Goal: Task Accomplishment & Management: Manage account settings

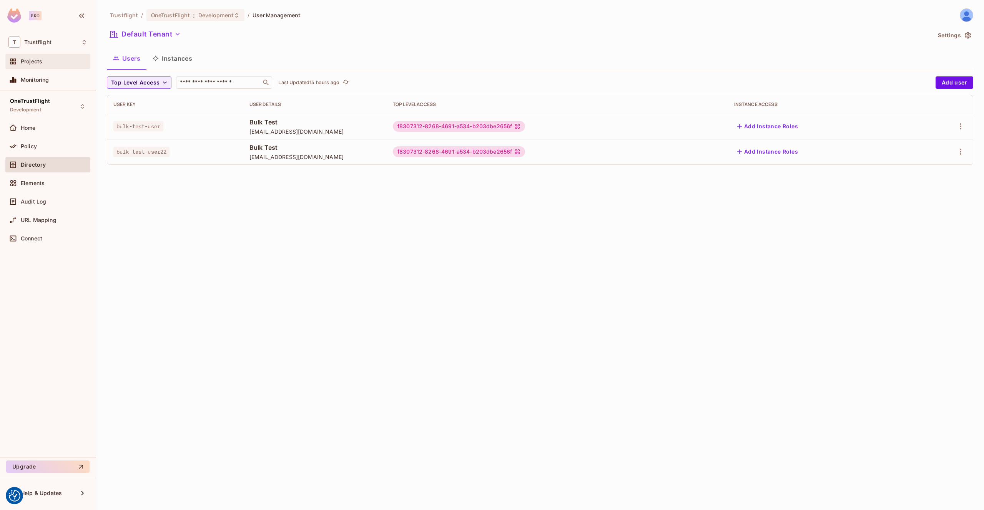
click at [50, 61] on div "Projects" at bounding box center [54, 61] width 66 height 6
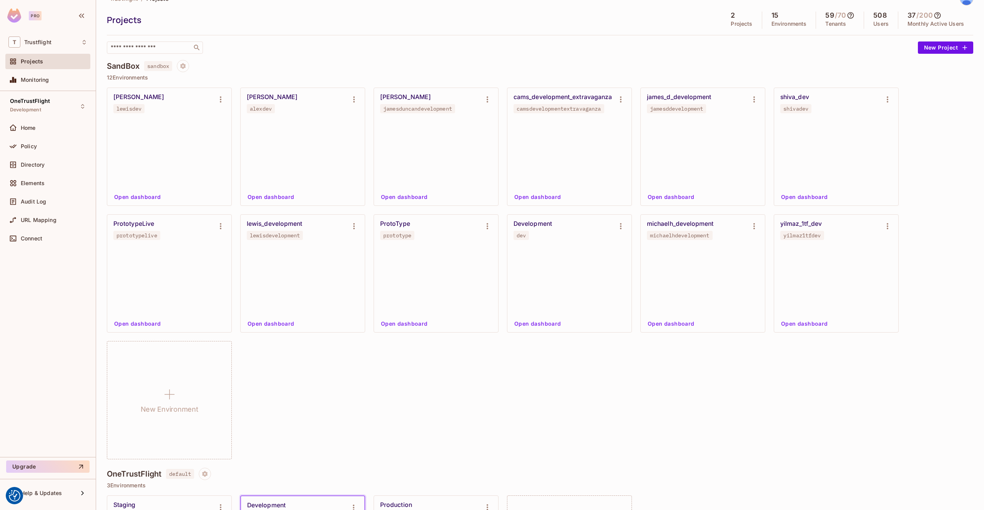
scroll to position [17, 0]
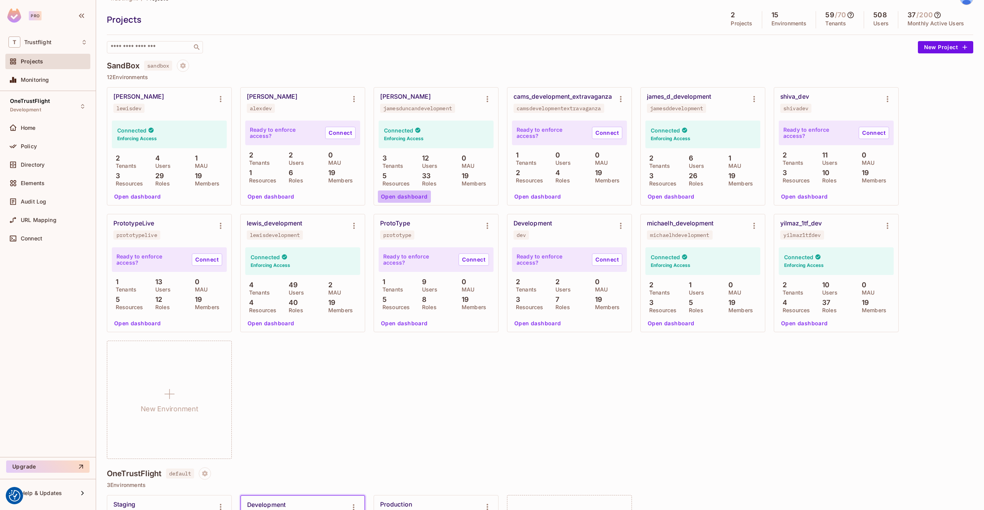
click at [407, 198] on button "Open dashboard" at bounding box center [404, 197] width 53 height 12
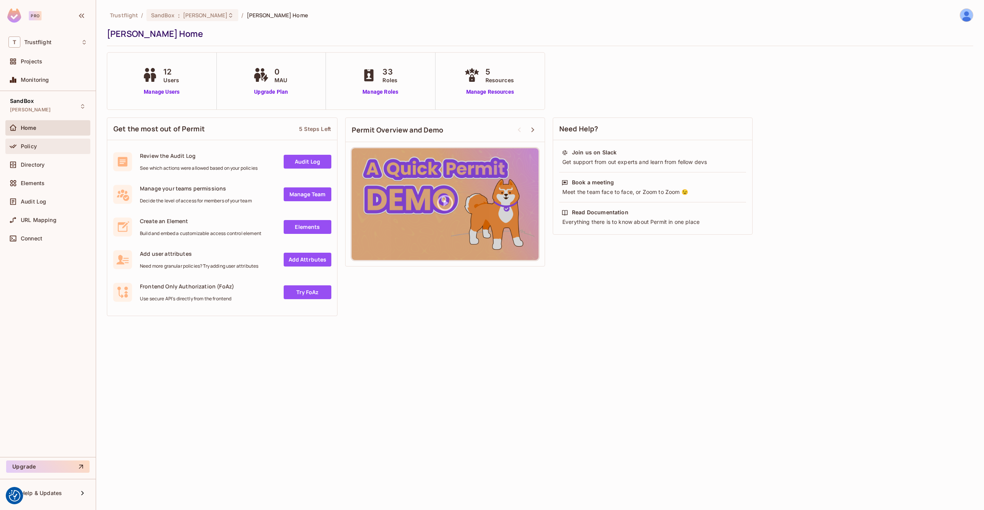
click at [49, 150] on div "Policy" at bounding box center [47, 146] width 79 height 9
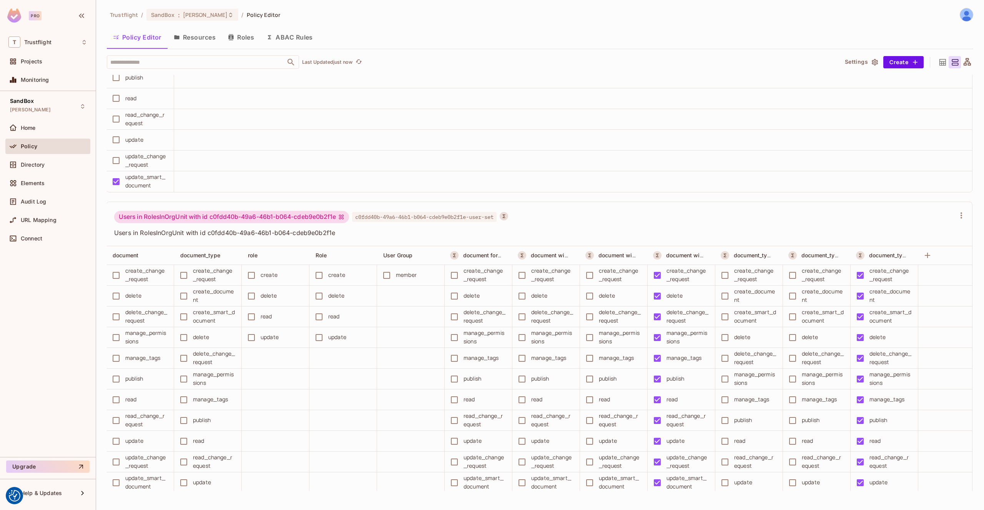
scroll to position [10169, 0]
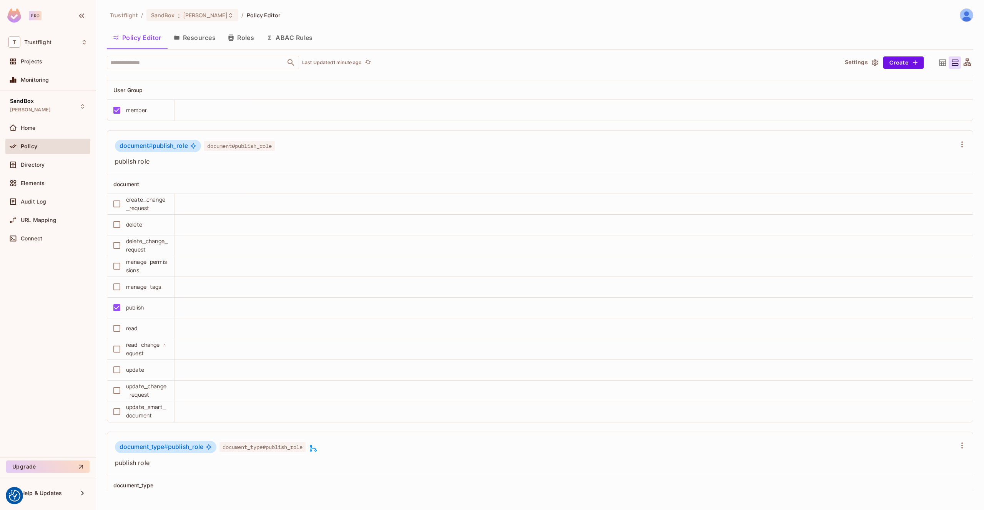
scroll to position [6490, 0]
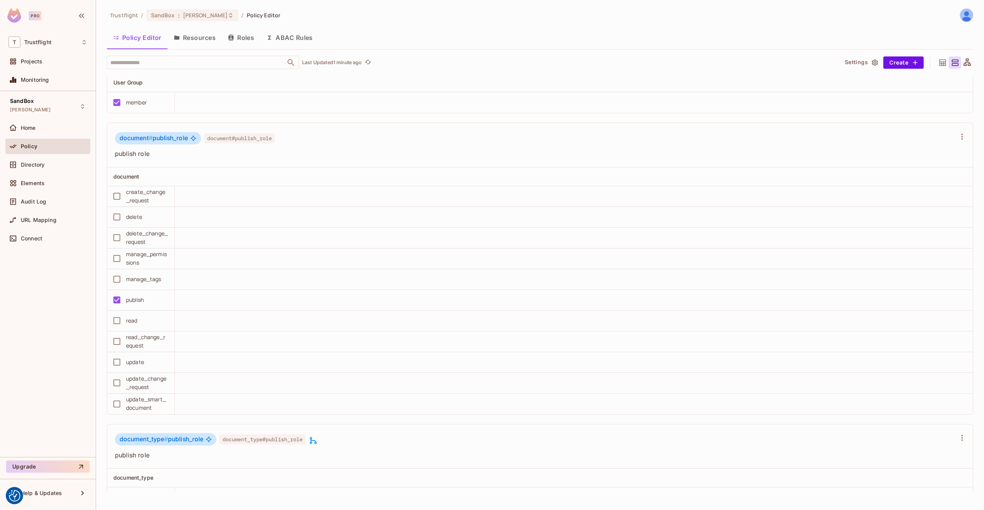
click at [145, 139] on span "document #" at bounding box center [136, 138] width 33 height 7
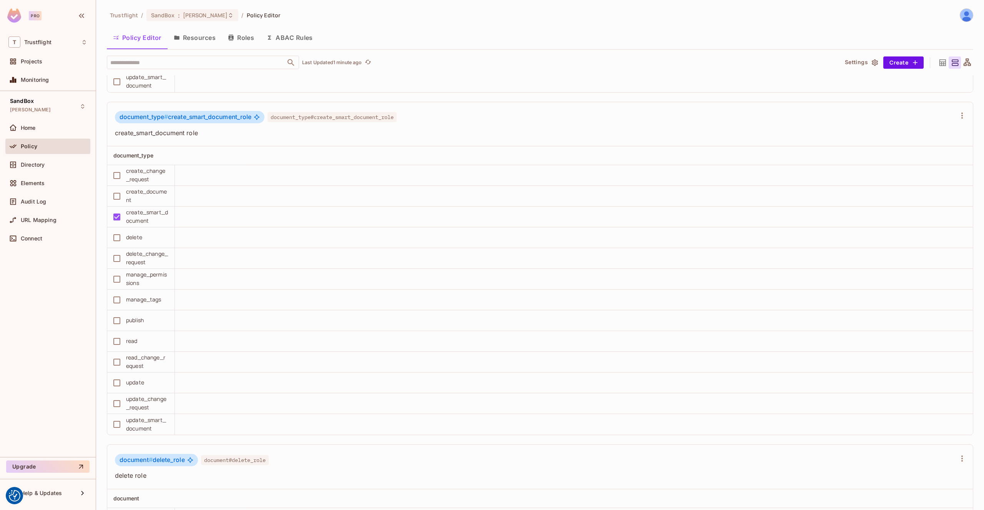
scroll to position [2310, 0]
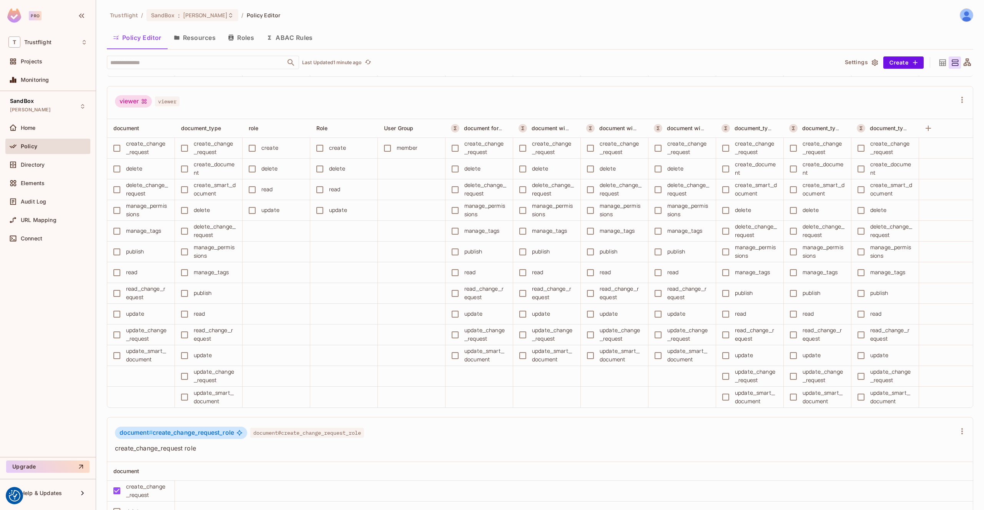
click at [857, 8] on div "Trustflight / SandBox : james_duncan_development / Policy Editor" at bounding box center [540, 14] width 866 height 13
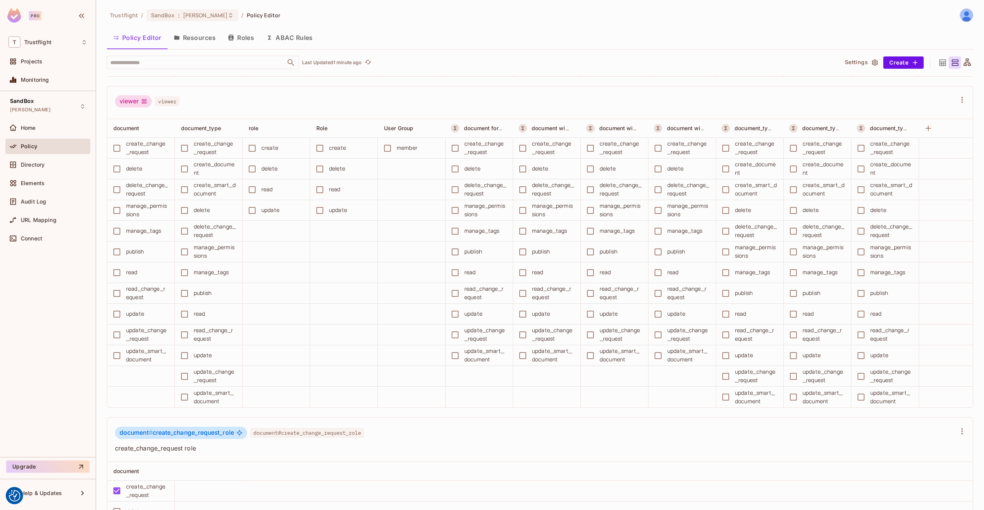
click at [857, 8] on div "Trustflight / SandBox : james_duncan_development / Policy Editor" at bounding box center [540, 14] width 866 height 13
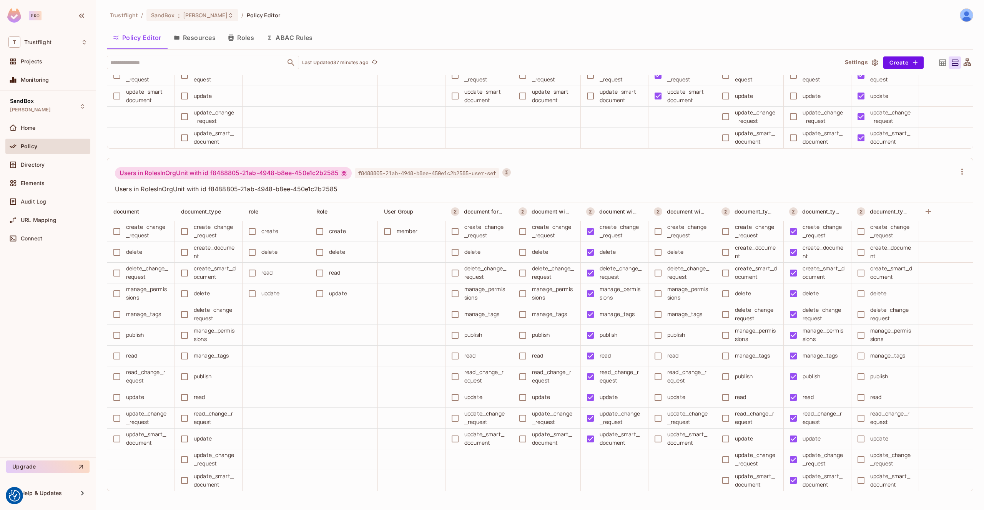
scroll to position [0, 0]
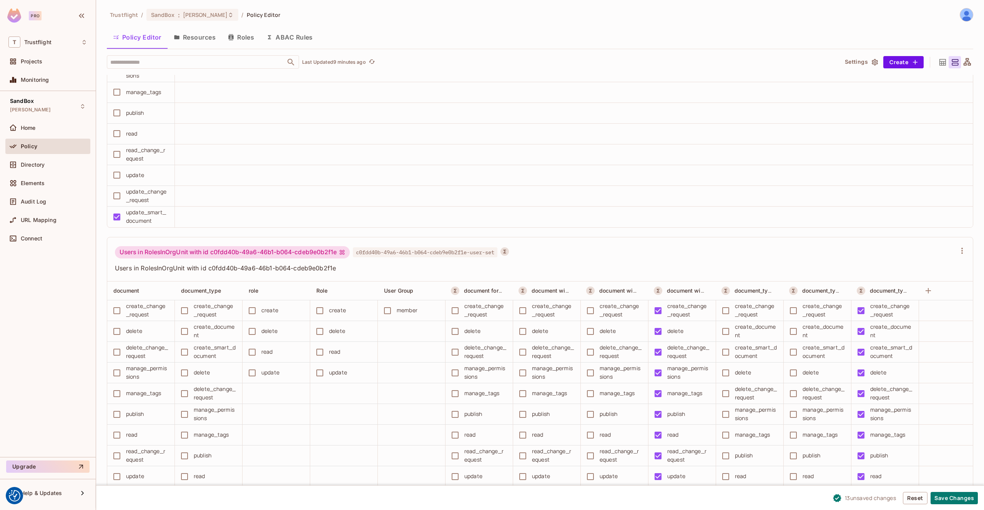
scroll to position [10312, 0]
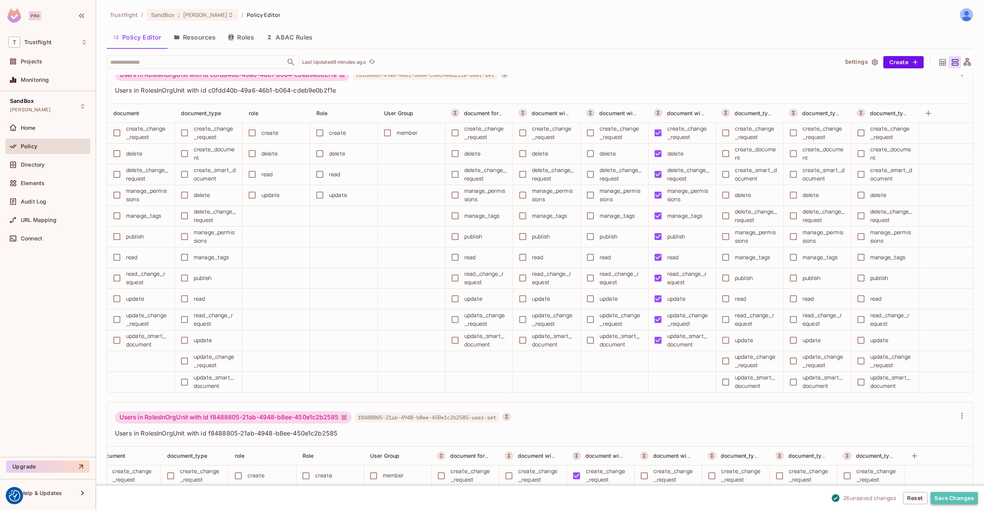
click at [960, 499] on button "Save Changes" at bounding box center [954, 498] width 47 height 12
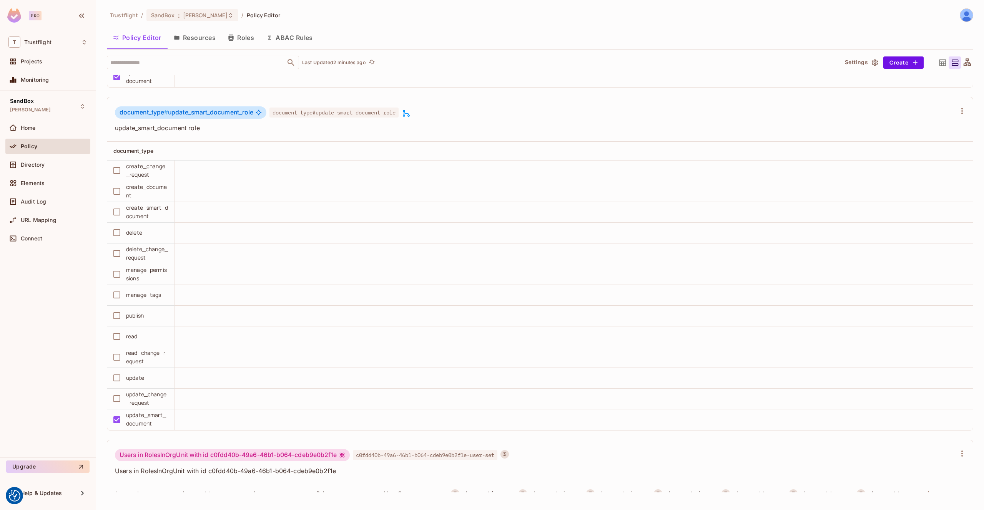
scroll to position [9939, 0]
click at [411, 117] on icon at bounding box center [406, 115] width 9 height 9
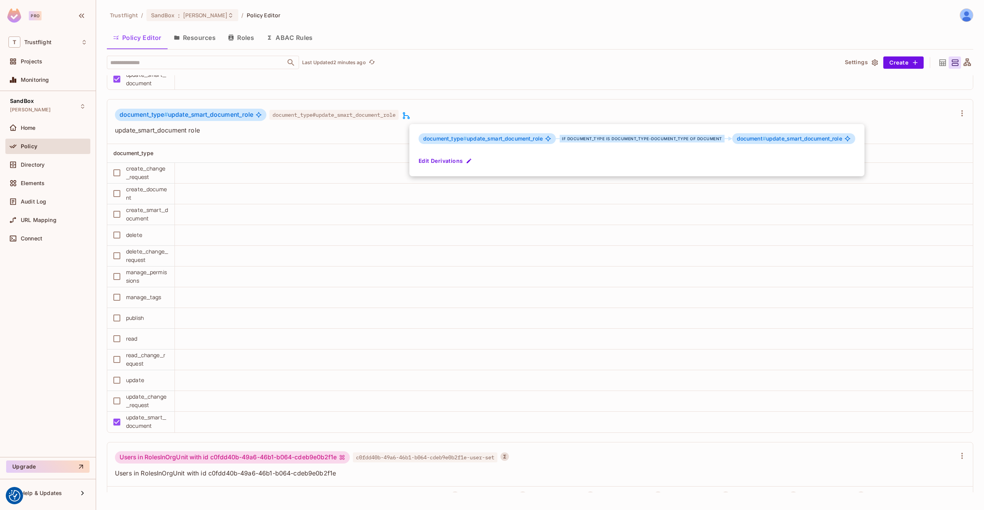
click at [476, 116] on div at bounding box center [492, 255] width 984 height 510
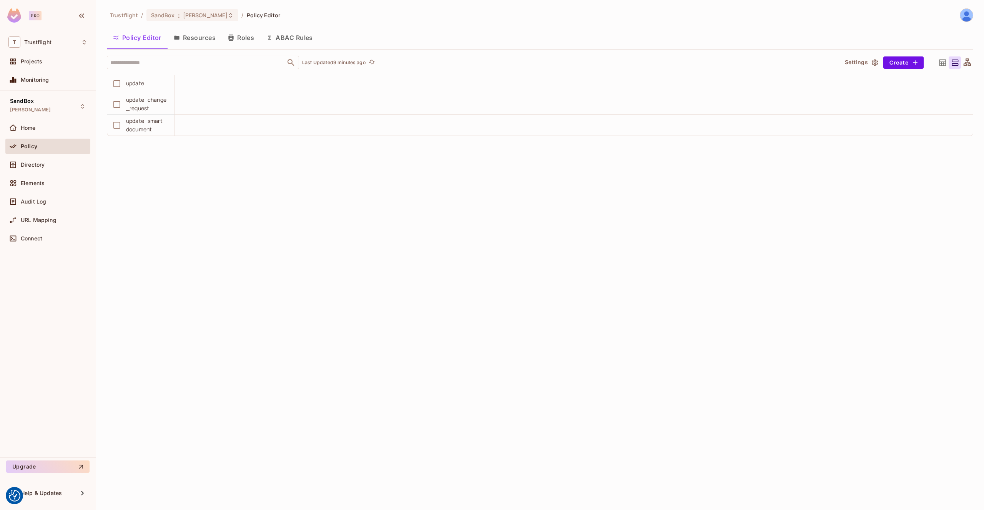
scroll to position [0, 0]
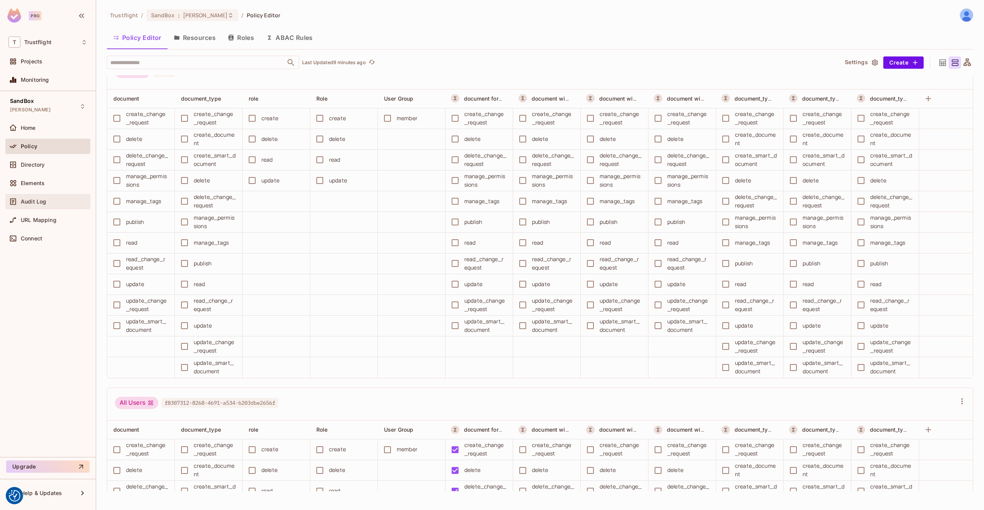
click at [31, 204] on span "Audit Log" at bounding box center [33, 202] width 25 height 6
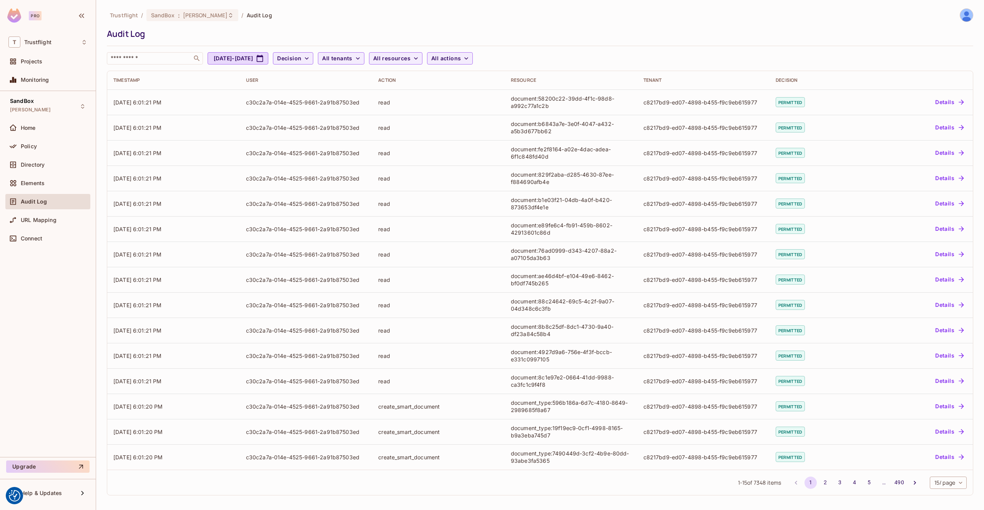
click at [53, 259] on div "SandBox james_duncan_development Home Policy Directory Elements Audit Log URL M…" at bounding box center [48, 274] width 96 height 366
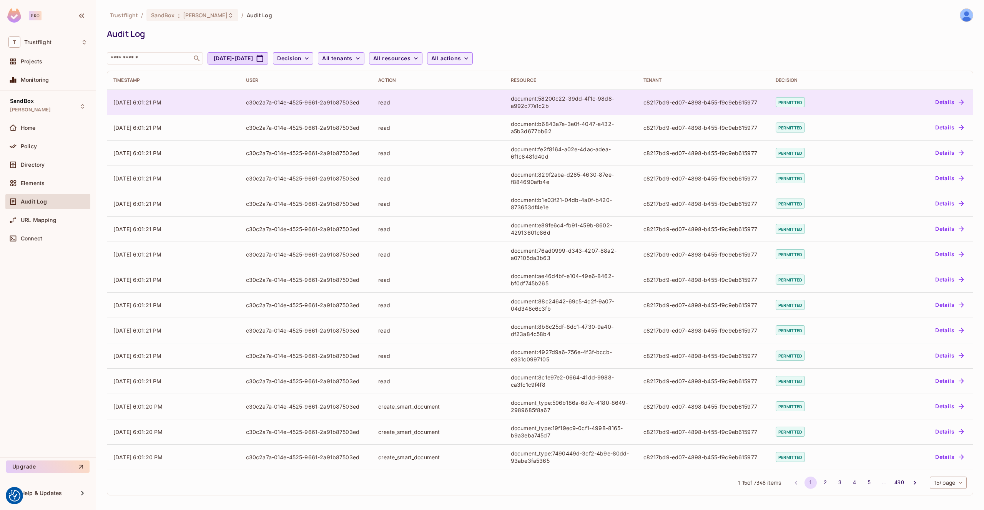
click at [208, 104] on td "09/26/2025 6:01:21 PM" at bounding box center [173, 102] width 133 height 25
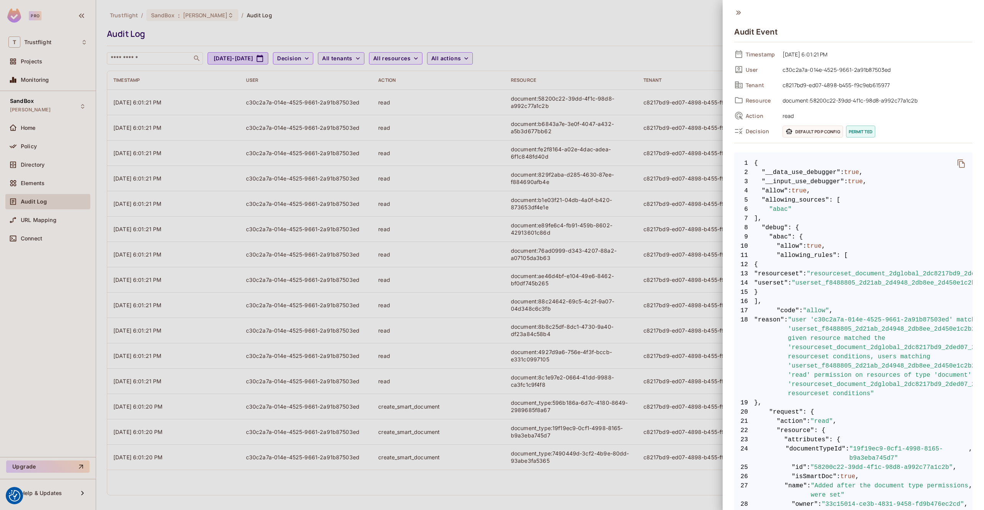
click at [482, 25] on div at bounding box center [492, 255] width 984 height 510
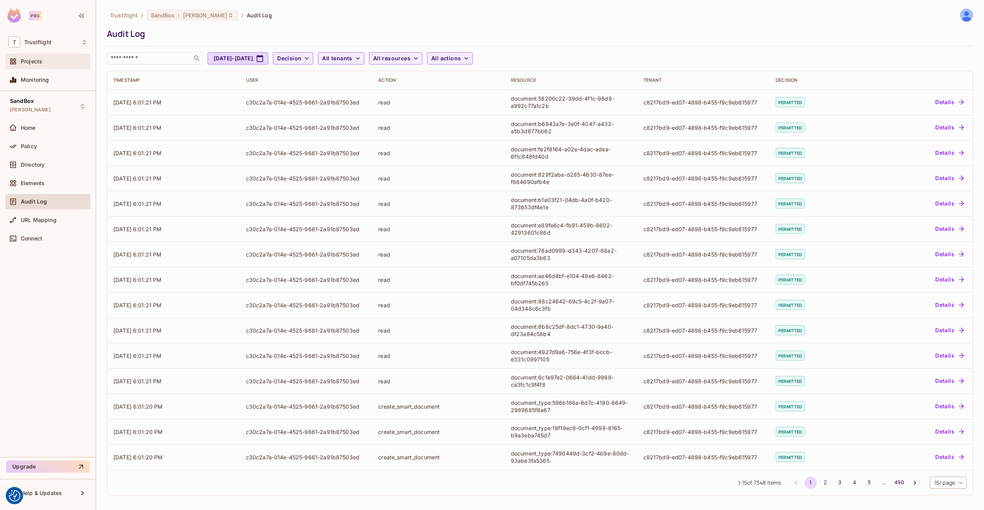
click at [63, 65] on div "Projects" at bounding box center [47, 61] width 79 height 9
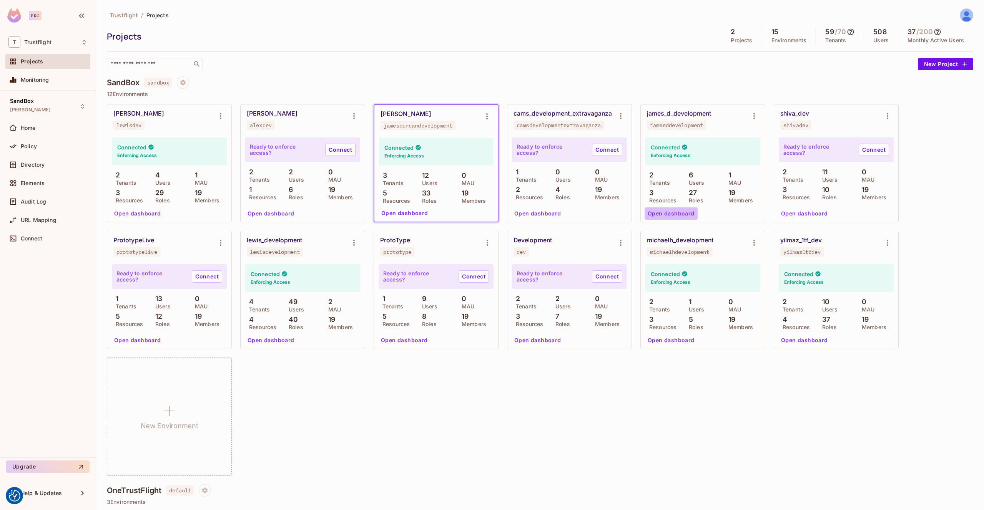
click at [682, 216] on button "Open dashboard" at bounding box center [671, 214] width 53 height 12
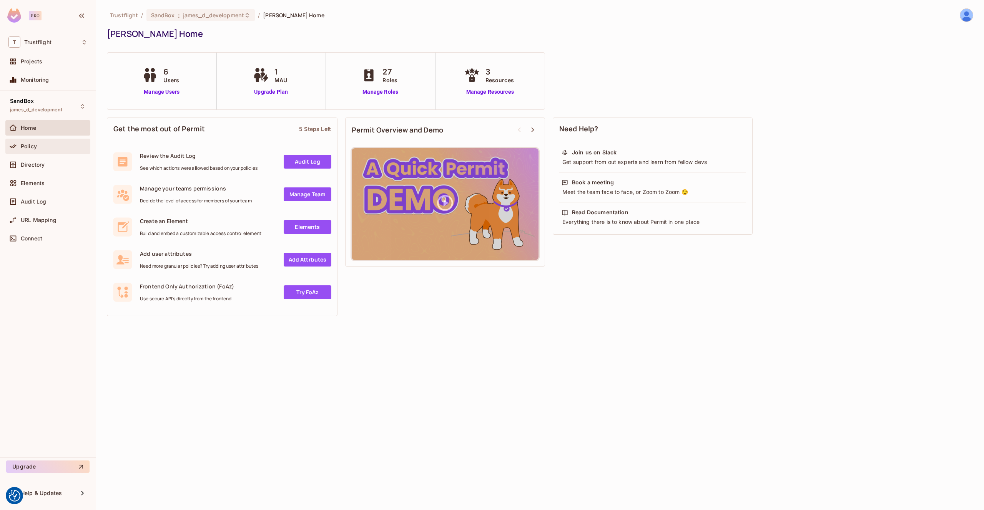
click at [43, 150] on div "Policy" at bounding box center [47, 146] width 79 height 9
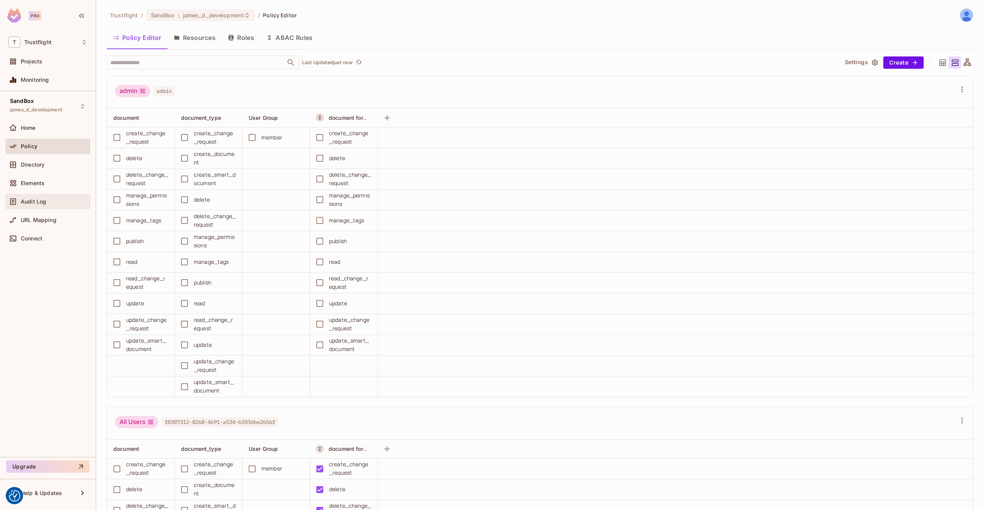
click at [49, 196] on div "Audit Log" at bounding box center [47, 201] width 85 height 15
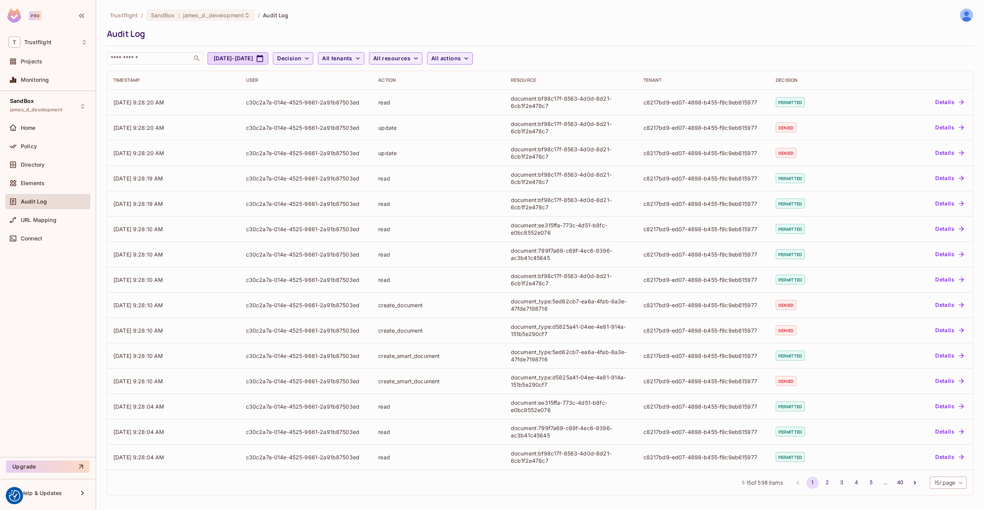
click at [952, 484] on body "We use cookies to enhance your browsing experience, serve personalized ads or c…" at bounding box center [492, 255] width 984 height 510
click at [952, 496] on li "100 / page" at bounding box center [947, 493] width 38 height 16
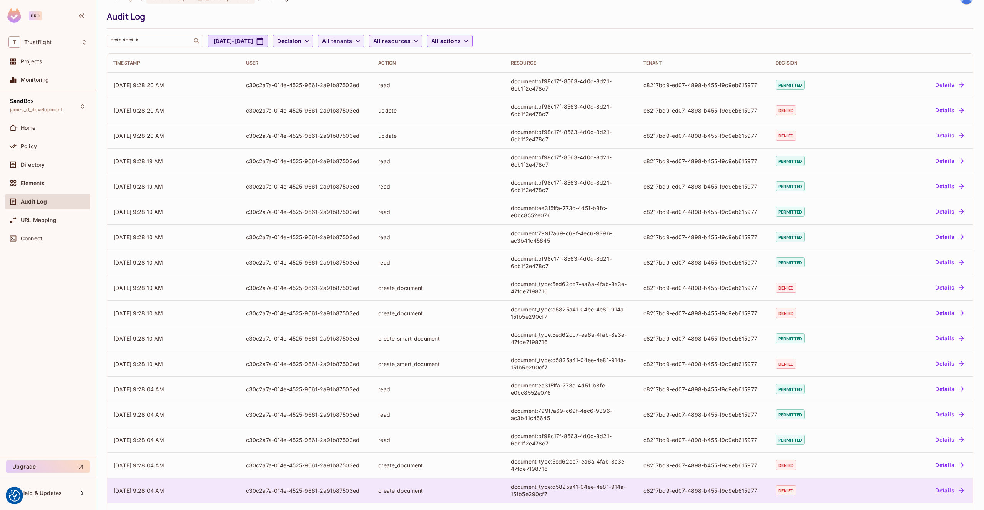
scroll to position [16, 0]
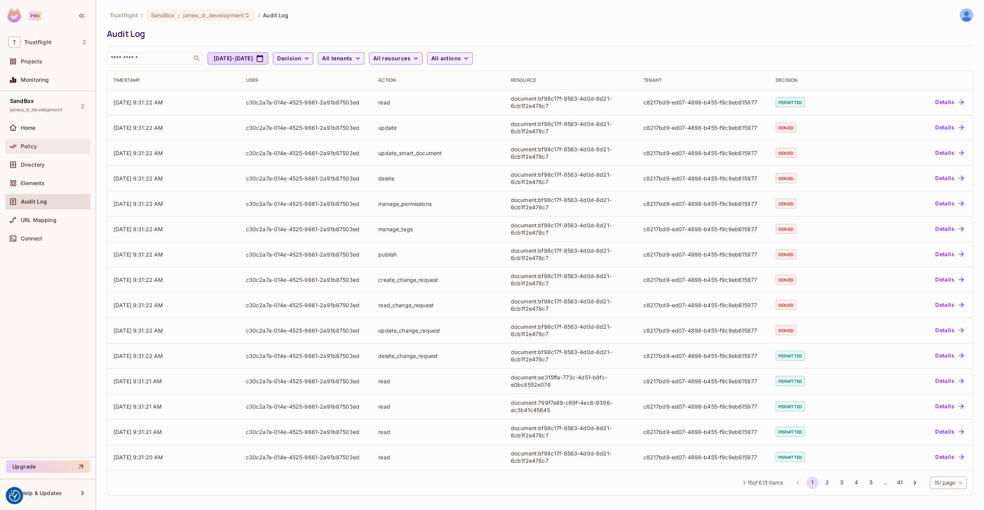
click at [47, 146] on div "Policy" at bounding box center [54, 146] width 66 height 6
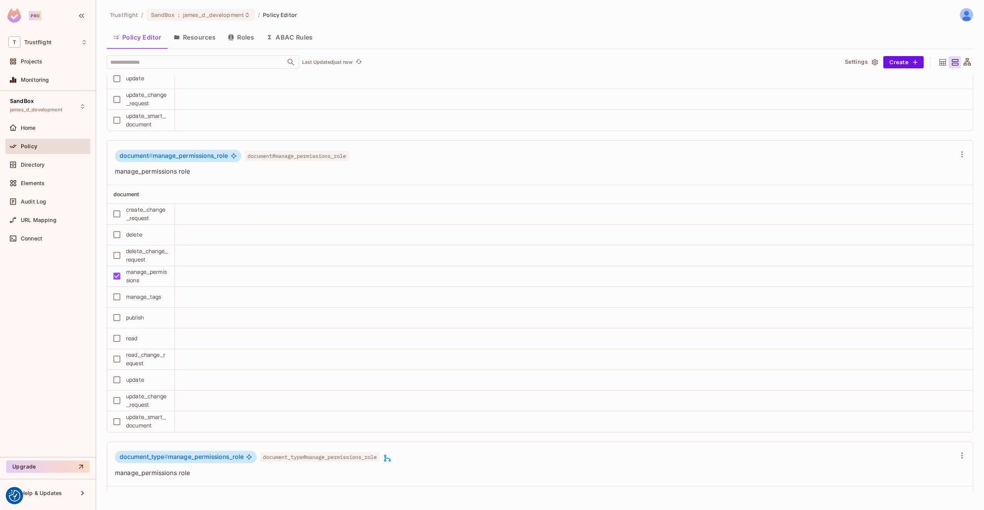
scroll to position [4292, 0]
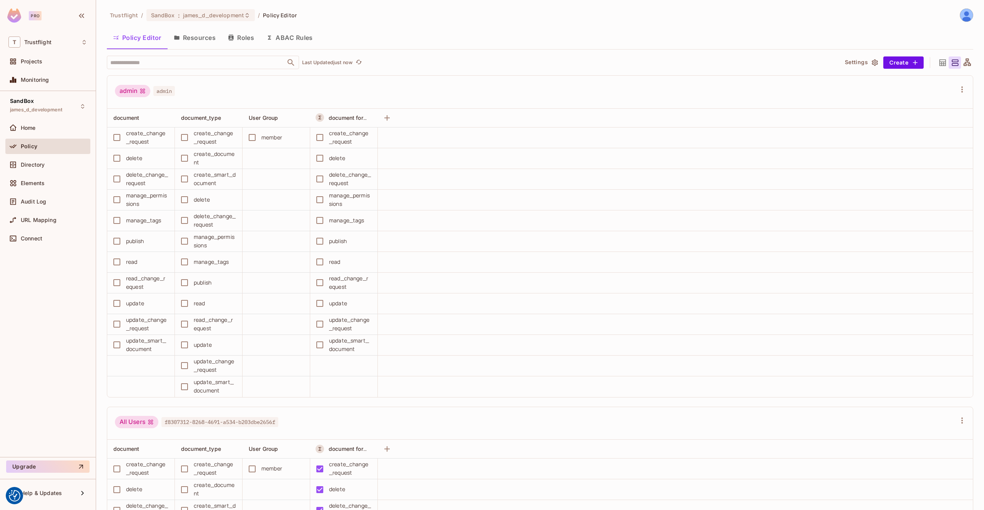
click at [245, 41] on button "Roles" at bounding box center [241, 37] width 38 height 19
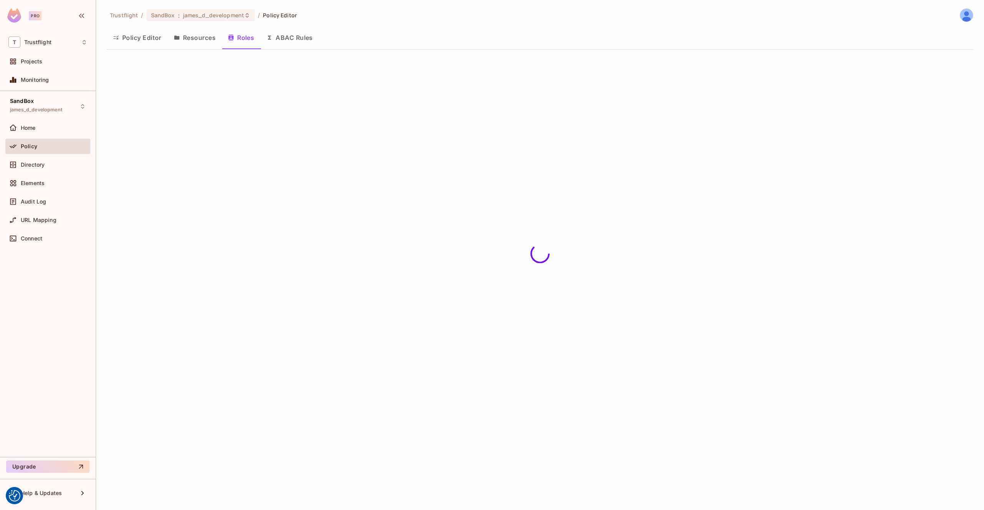
click at [296, 38] on button "ABAC Rules" at bounding box center [289, 37] width 59 height 19
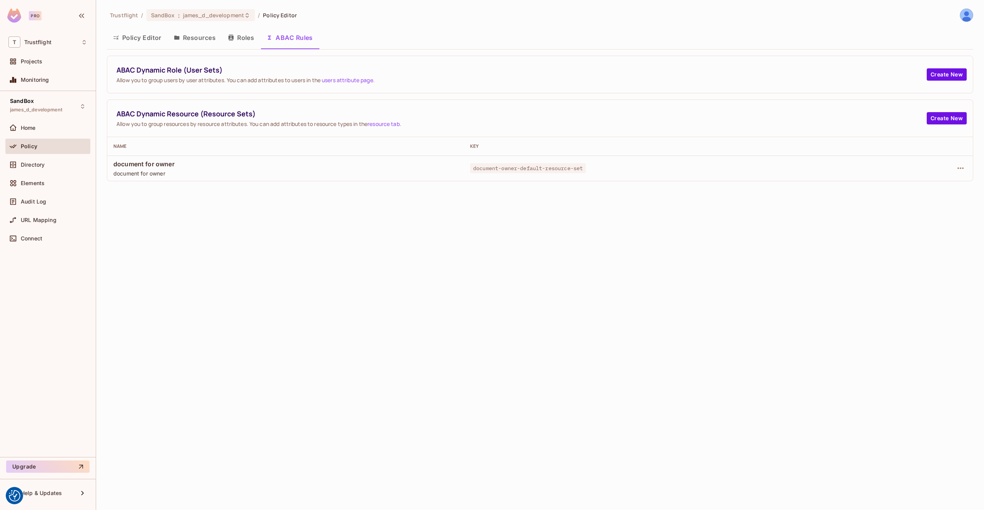
click at [236, 38] on button "Roles" at bounding box center [241, 37] width 38 height 19
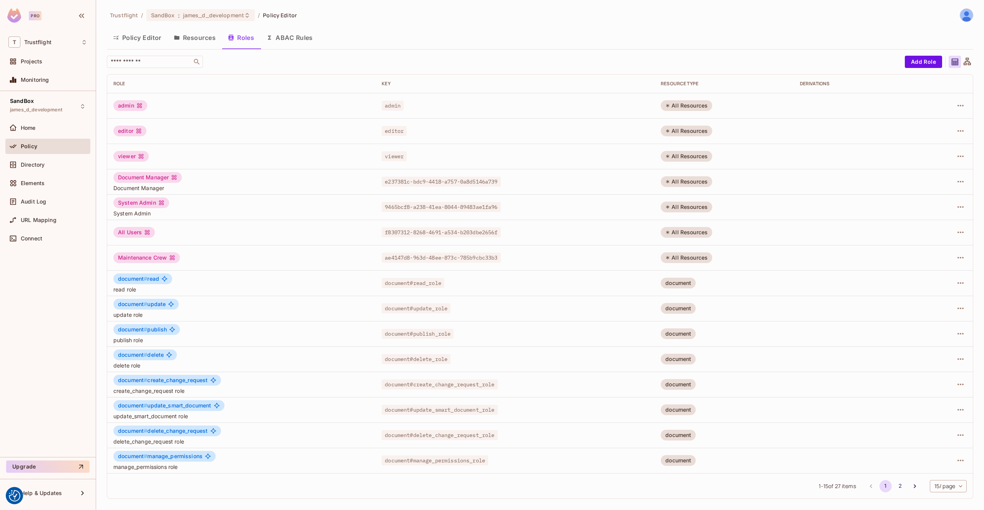
drag, startPoint x: 195, startPoint y: 40, endPoint x: 186, endPoint y: 41, distance: 9.7
click at [193, 40] on button "Resources" at bounding box center [195, 37] width 54 height 19
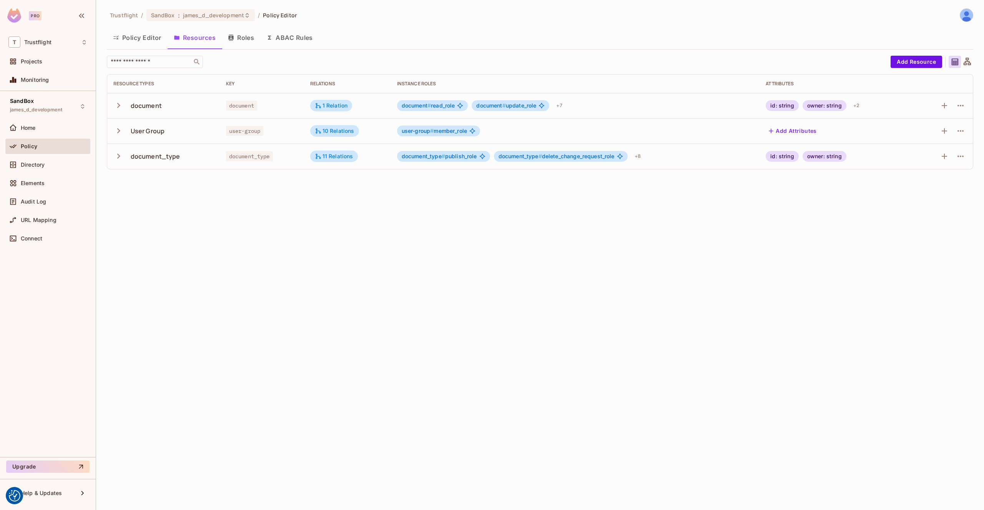
click at [146, 40] on button "Policy Editor" at bounding box center [137, 37] width 61 height 19
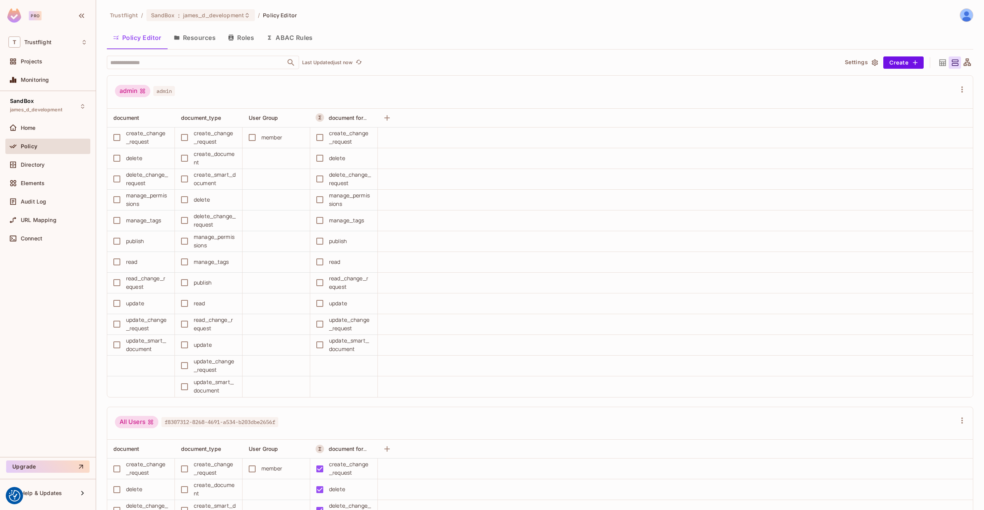
click at [186, 40] on button "Resources" at bounding box center [195, 37] width 54 height 19
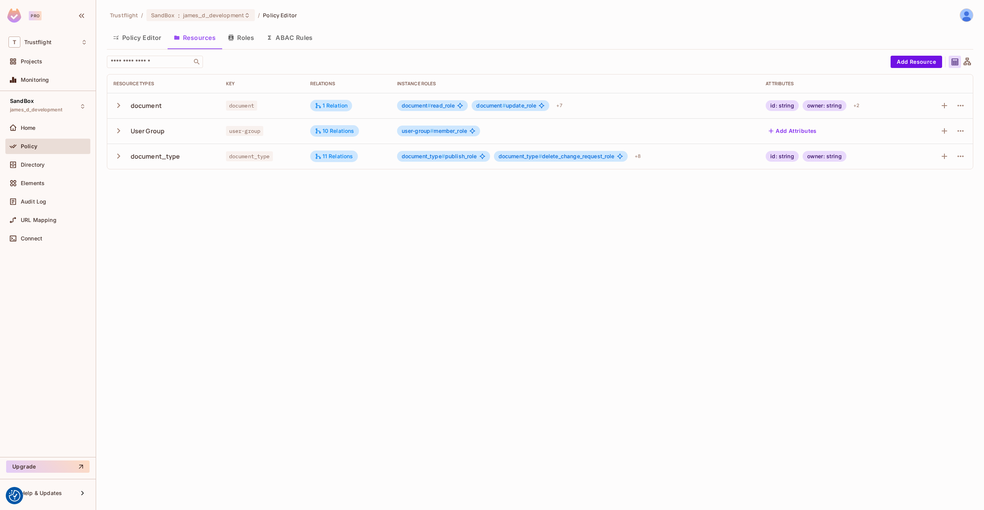
click at [120, 156] on icon "button" at bounding box center [118, 156] width 10 height 10
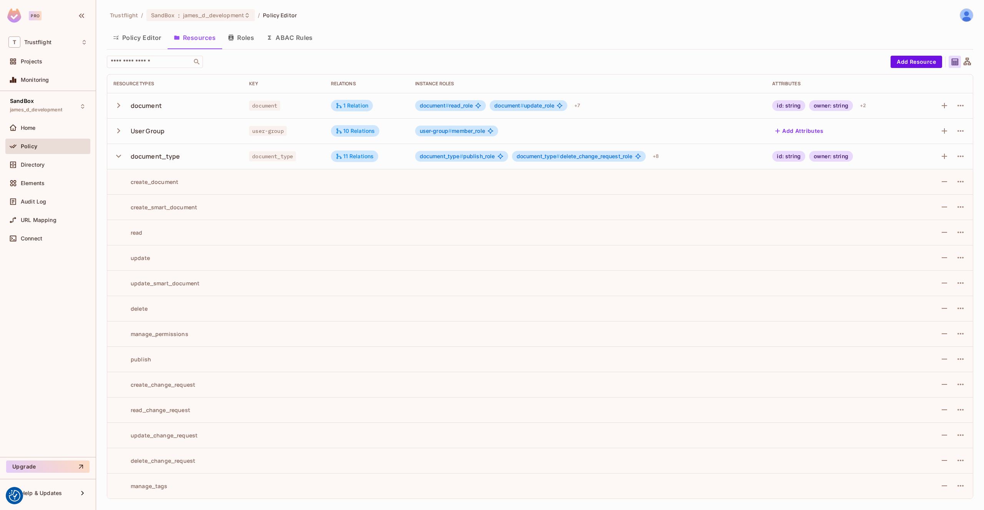
drag, startPoint x: 120, startPoint y: 157, endPoint x: 135, endPoint y: 116, distance: 43.5
click at [120, 156] on icon "button" at bounding box center [118, 156] width 10 height 10
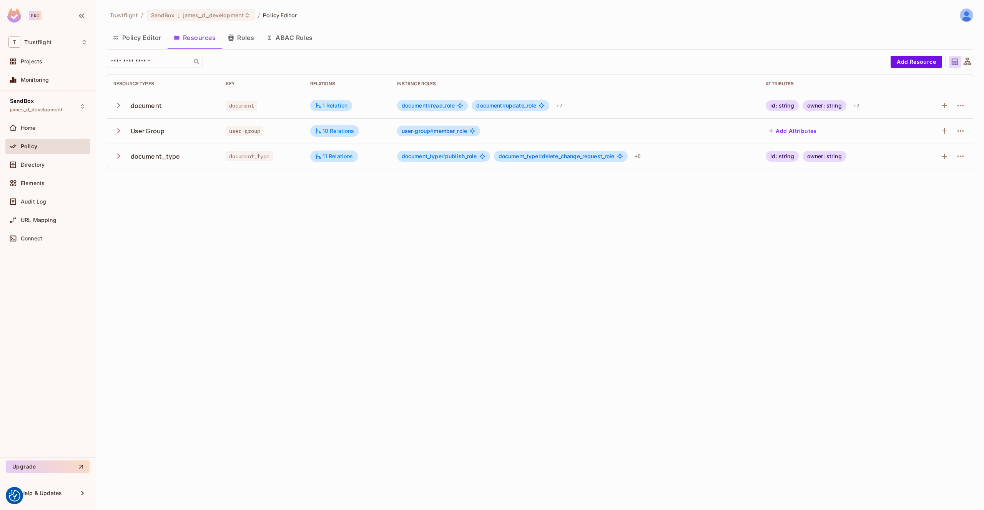
click at [134, 36] on button "Policy Editor" at bounding box center [137, 37] width 61 height 19
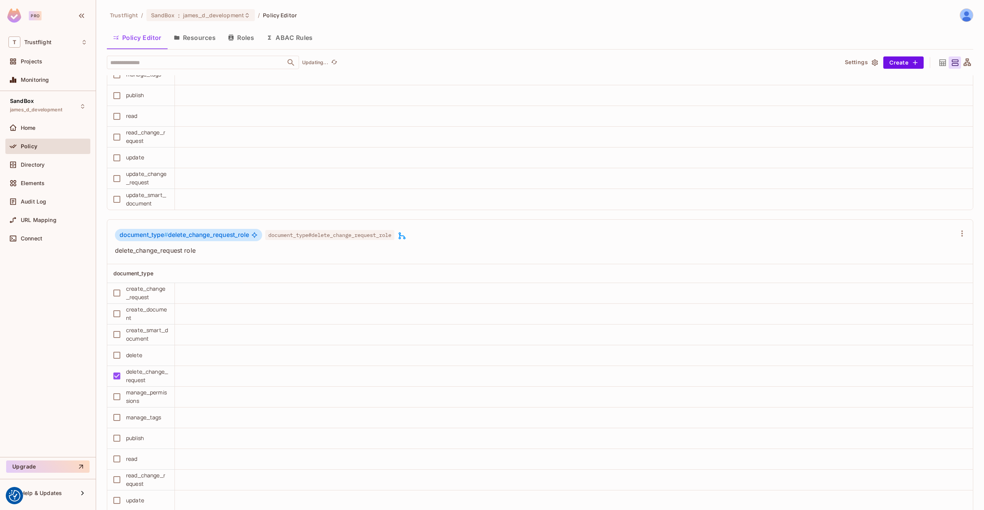
scroll to position [3772, 0]
